Goal: Use online tool/utility: Use online tool/utility

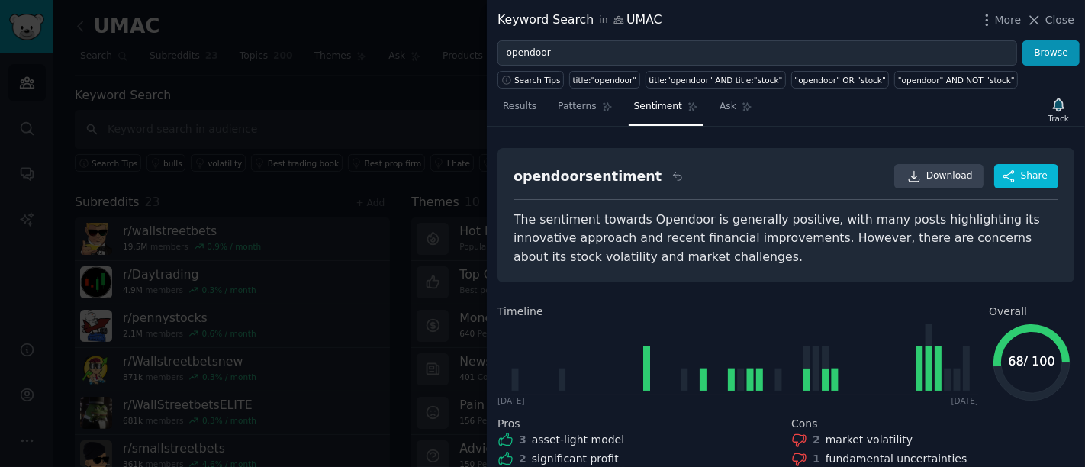
click at [342, 24] on div at bounding box center [542, 233] width 1085 height 467
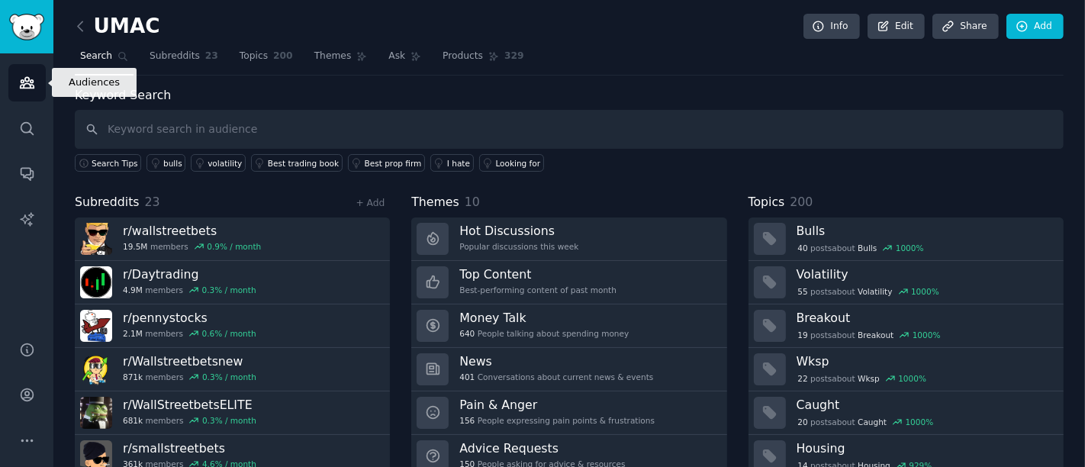
click at [22, 95] on link "Audiences" at bounding box center [26, 82] width 37 height 37
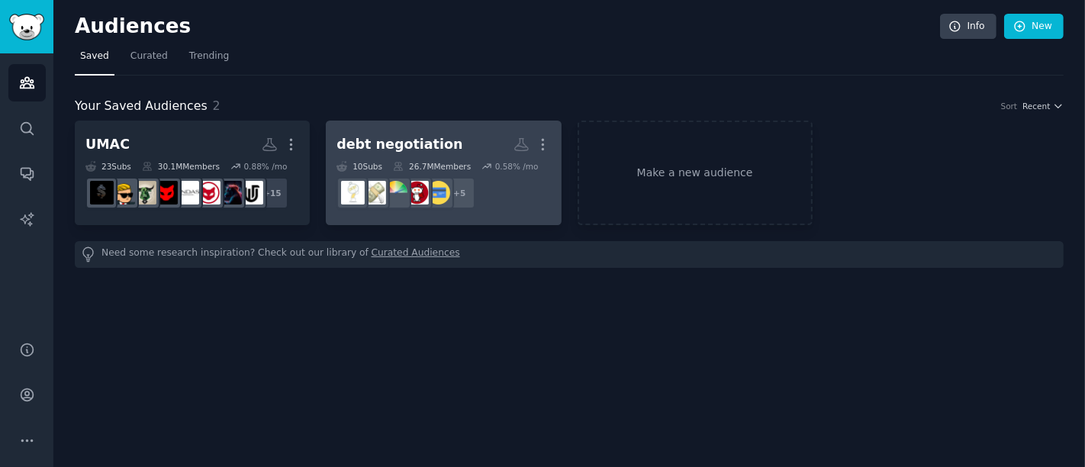
click at [534, 184] on dd "r/CRedit + 5" at bounding box center [444, 193] width 214 height 43
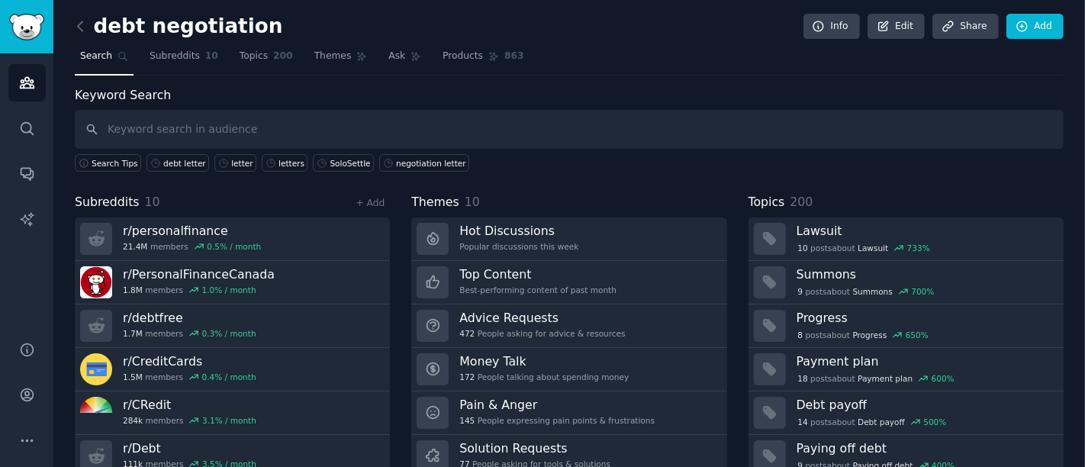
scroll to position [55, 0]
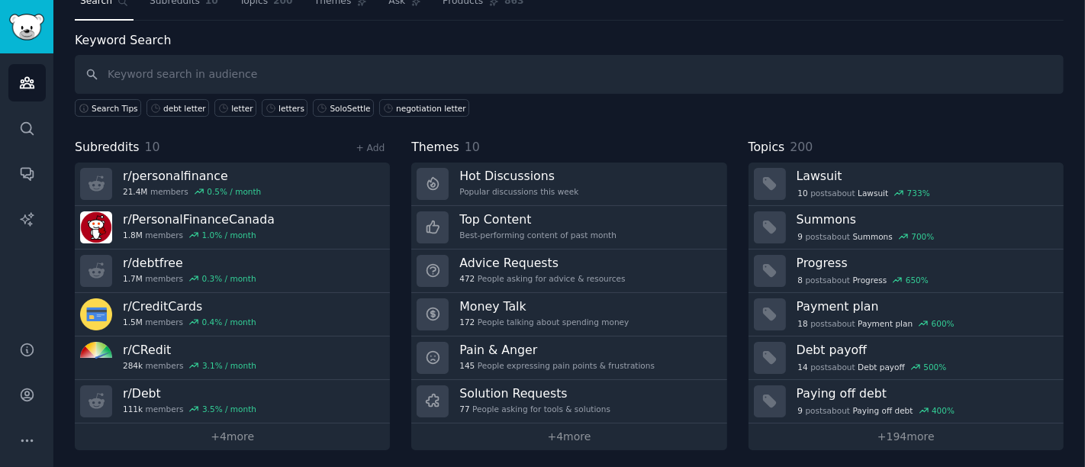
click at [180, 79] on input "text" at bounding box center [569, 74] width 989 height 39
type input "default"
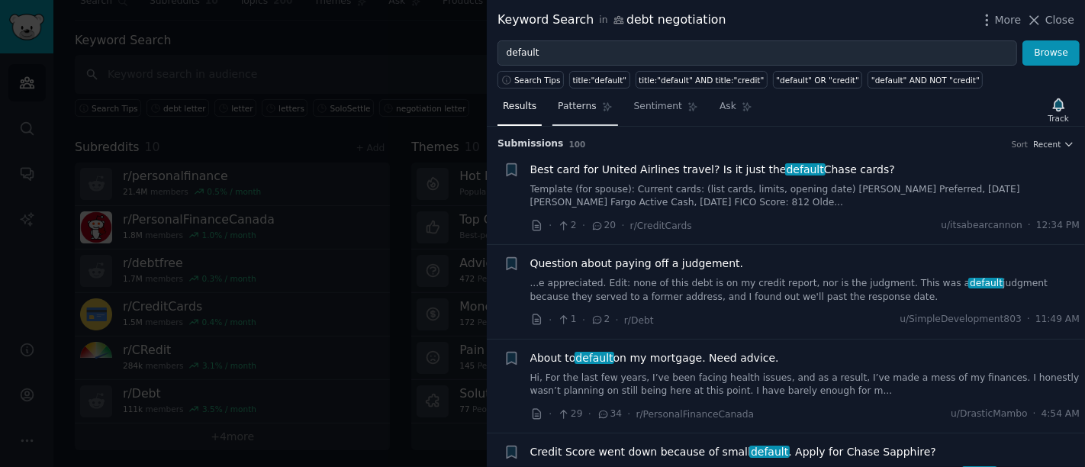
click at [577, 114] on link "Patterns" at bounding box center [585, 110] width 65 height 31
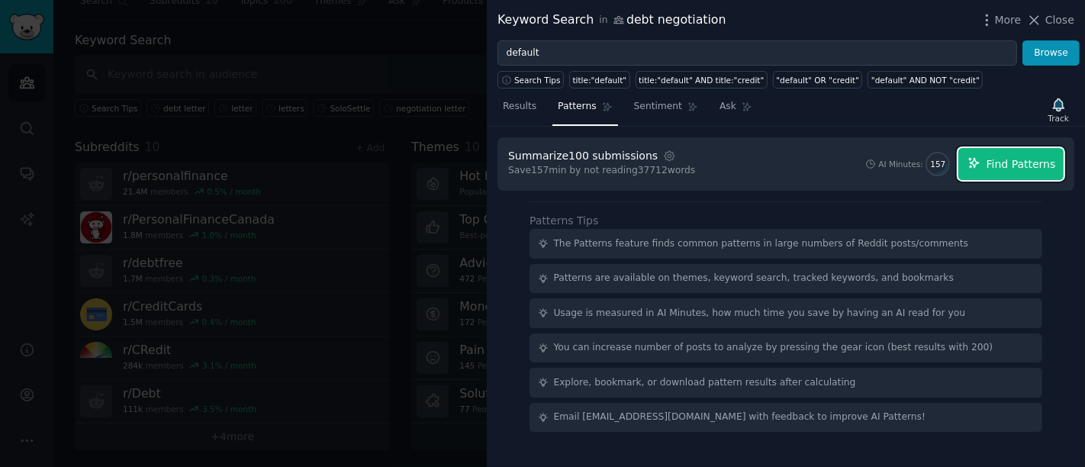
click at [1014, 169] on span "Find Patterns" at bounding box center [1021, 164] width 69 height 16
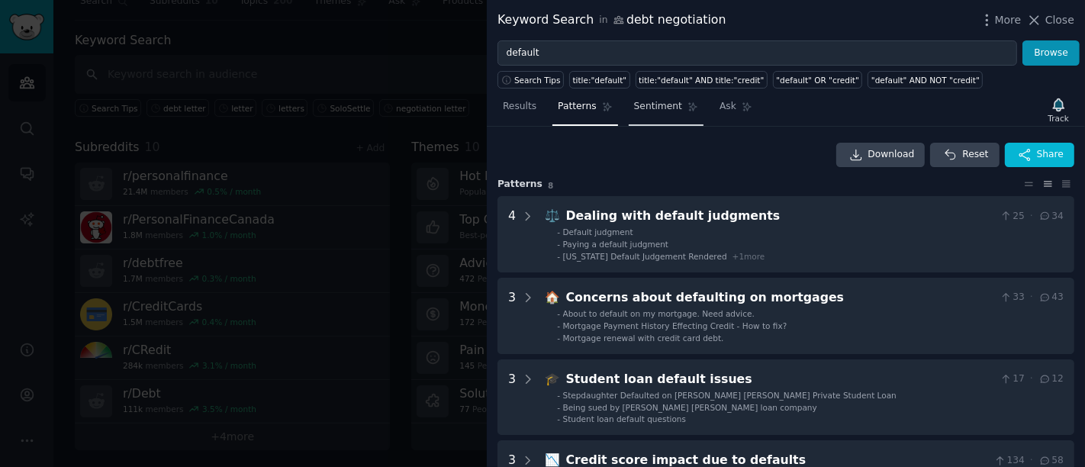
click at [650, 111] on span "Sentiment" at bounding box center [658, 107] width 48 height 14
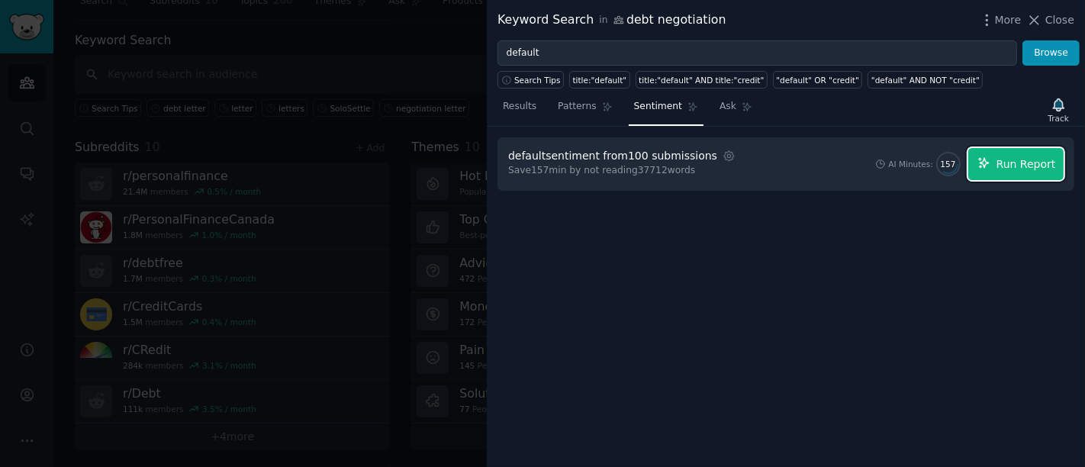
click at [1026, 169] on span "Run Report" at bounding box center [1027, 164] width 60 height 16
